Goal: Information Seeking & Learning: Learn about a topic

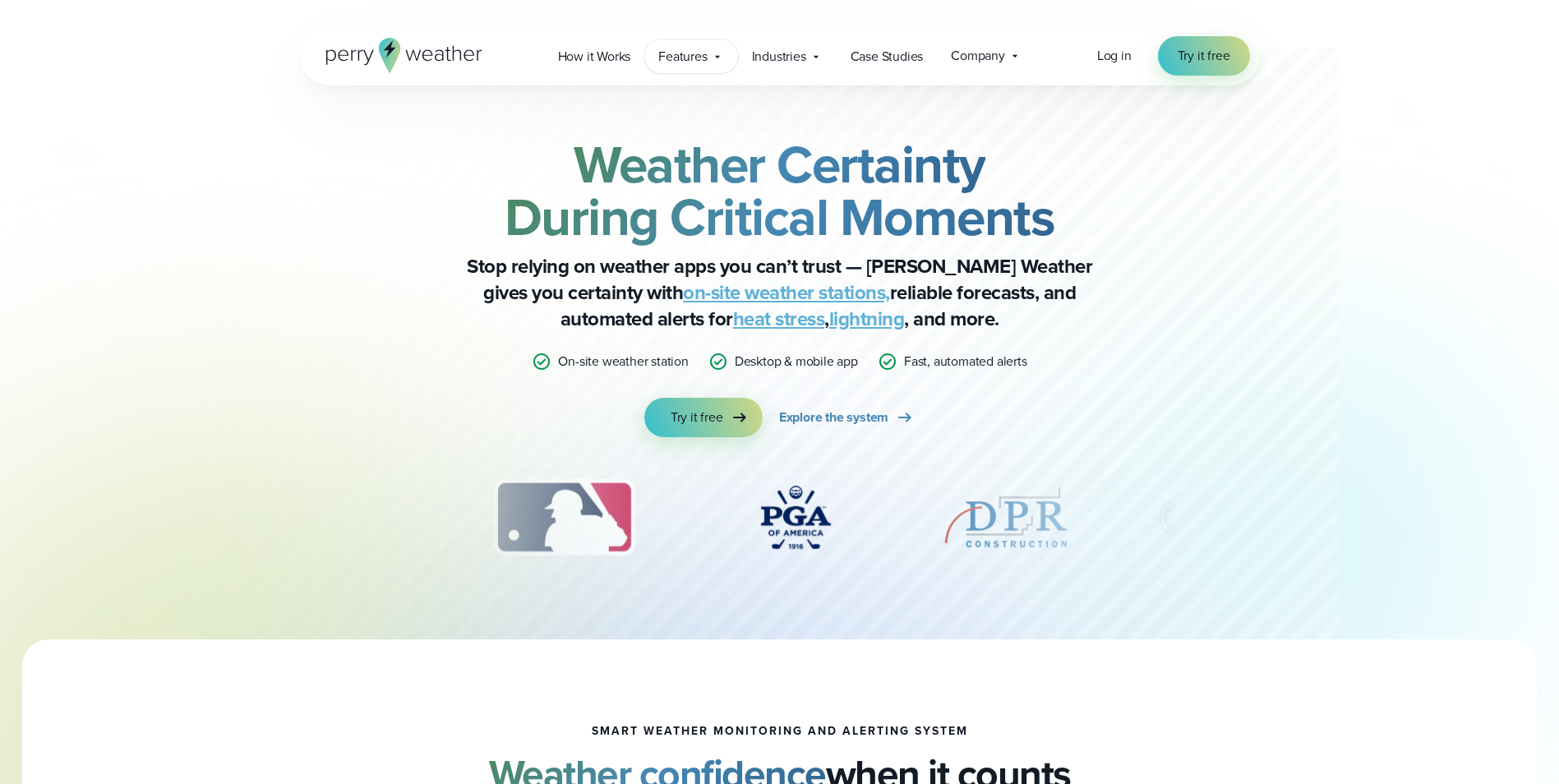
click at [707, 55] on span "Features" at bounding box center [682, 56] width 48 height 20
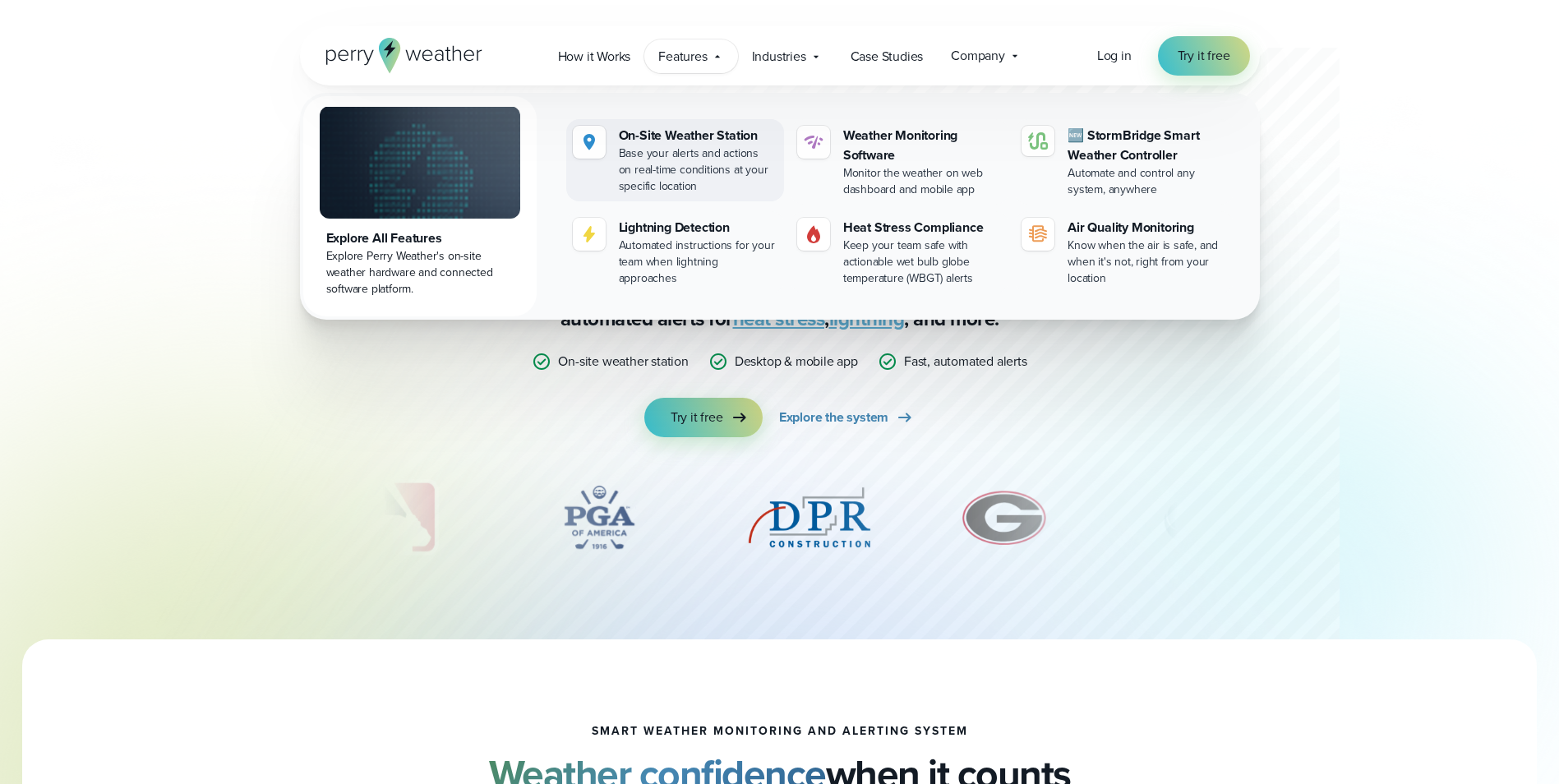
click at [681, 160] on div "Base your alerts and actions on real-time conditions at your specific location" at bounding box center [698, 170] width 158 height 49
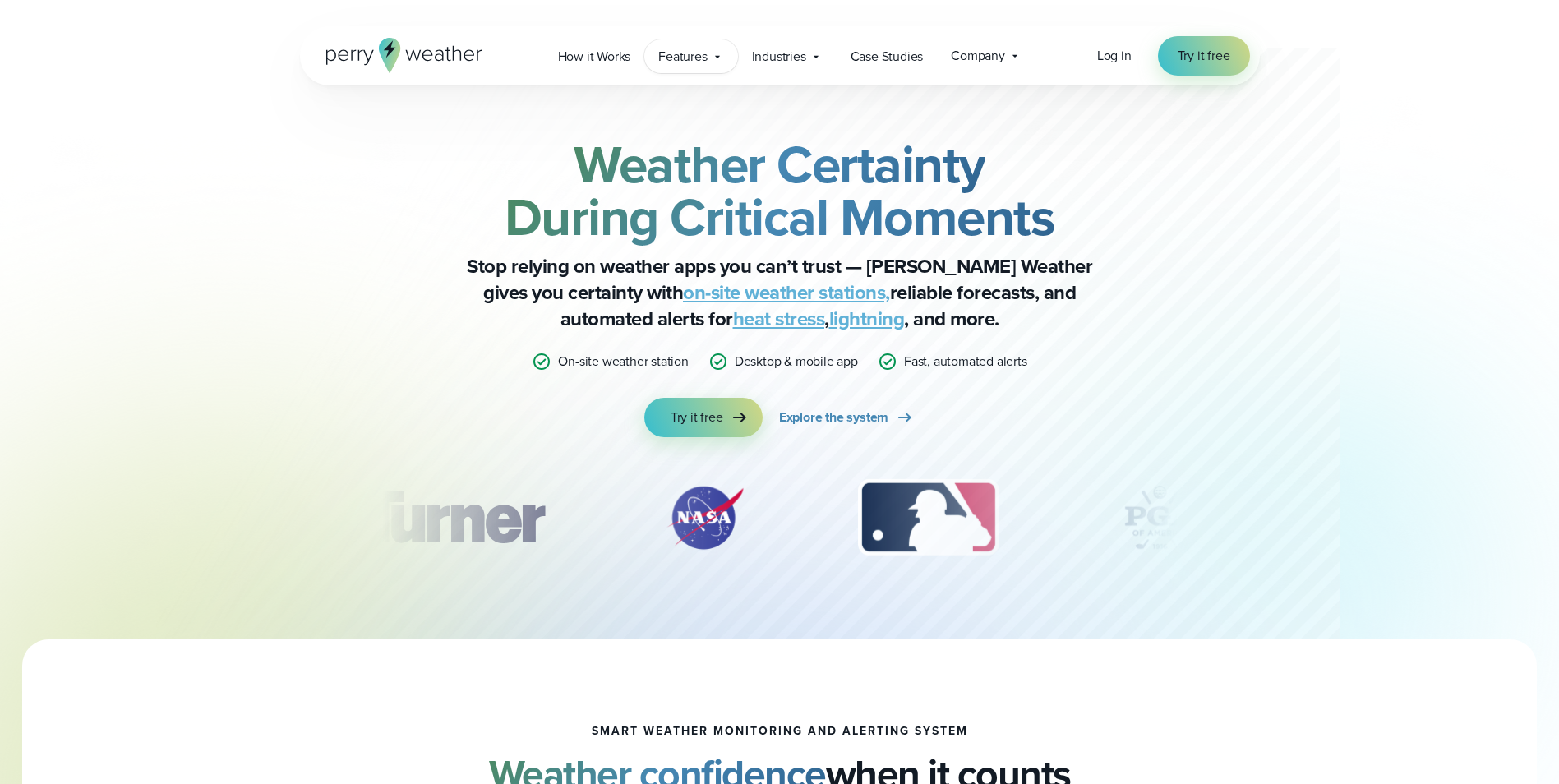
click at [685, 52] on span "Features" at bounding box center [682, 56] width 48 height 20
